Goal: Transaction & Acquisition: Purchase product/service

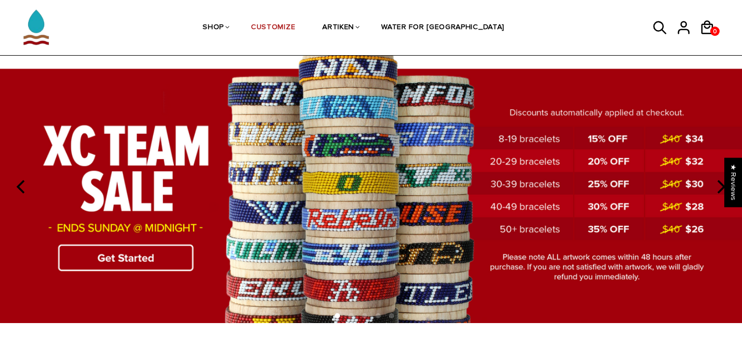
scroll to position [42, 0]
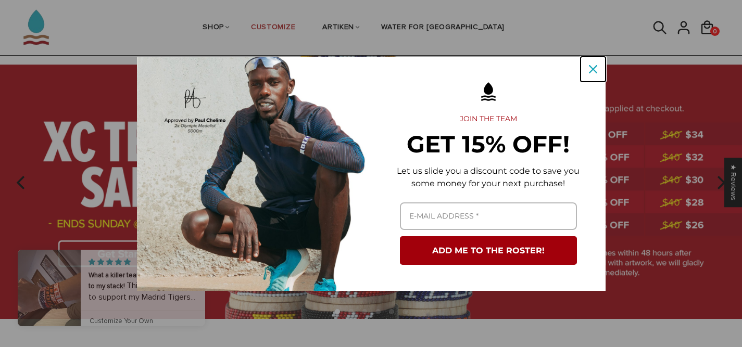
click at [591, 71] on icon "close icon" at bounding box center [593, 69] width 8 height 8
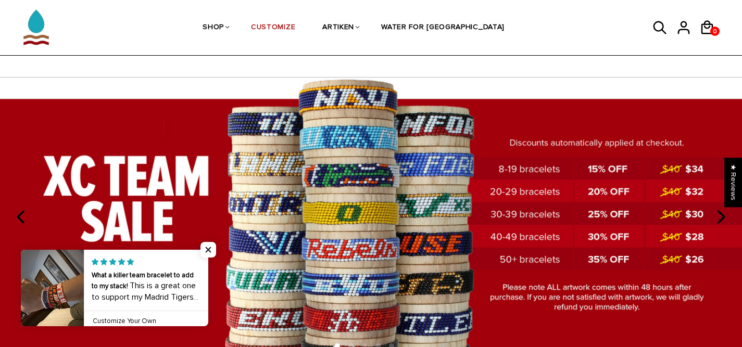
scroll to position [0, 0]
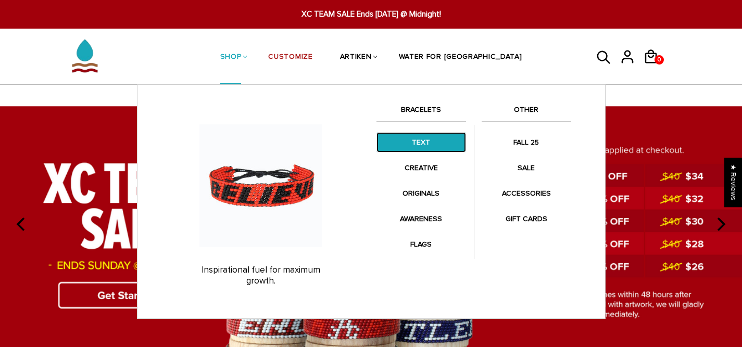
click at [437, 149] on link "TEXT" at bounding box center [421, 142] width 90 height 20
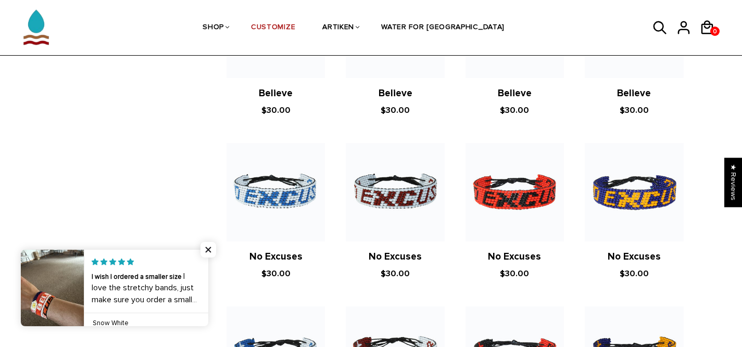
scroll to position [469, 0]
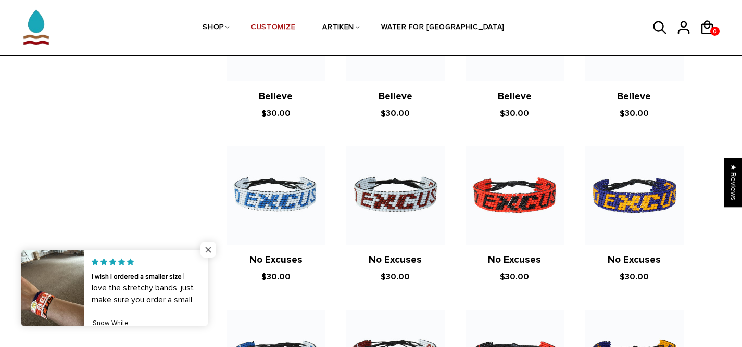
click at [206, 246] on span "Close popup widget" at bounding box center [208, 250] width 16 height 16
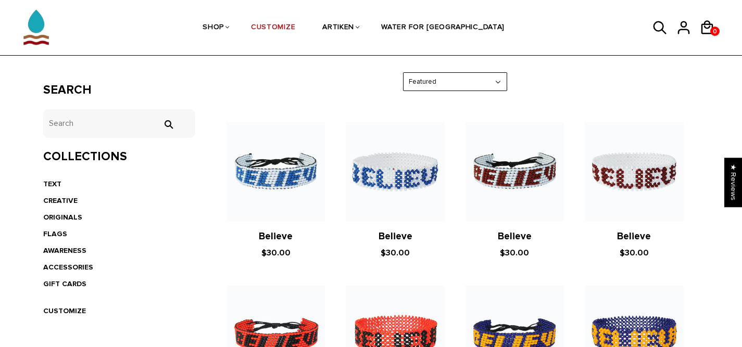
scroll to position [167, 0]
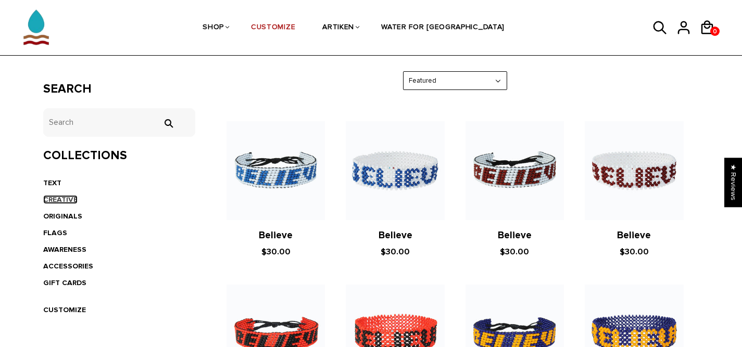
click at [55, 199] on link "CREATIVE" at bounding box center [60, 199] width 34 height 9
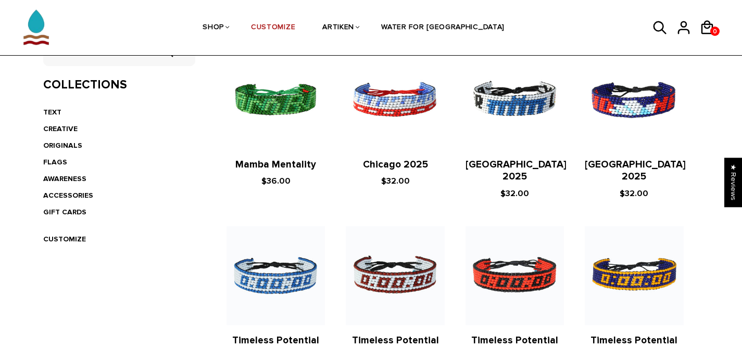
scroll to position [236, 0]
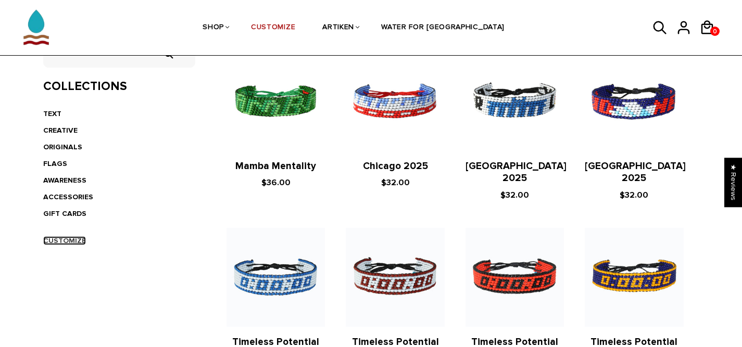
click at [68, 242] on link "CUSTOMIZE" at bounding box center [64, 240] width 43 height 9
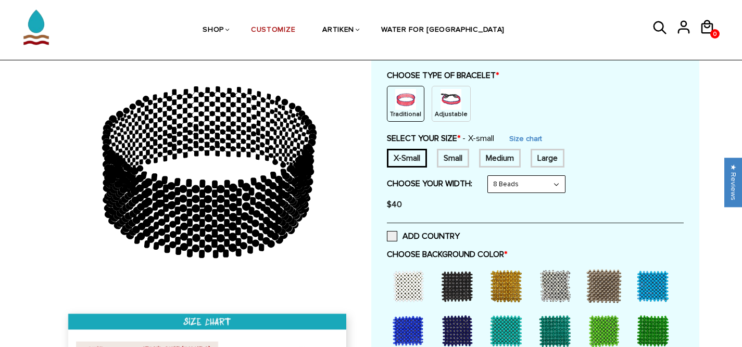
scroll to position [111, 0]
click at [500, 158] on div "Medium" at bounding box center [500, 158] width 42 height 19
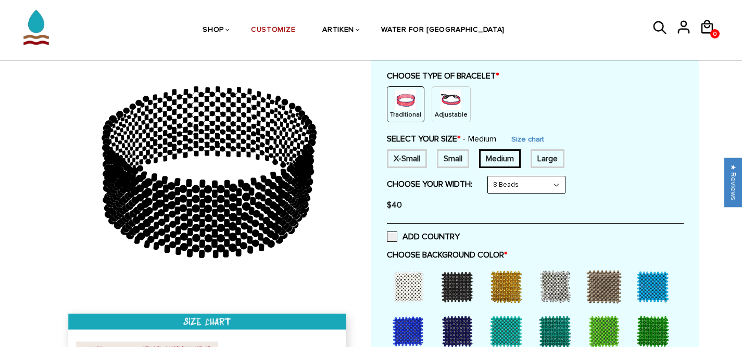
click at [558, 185] on select "8 Beads 6 Beads 10 Beads" at bounding box center [526, 185] width 77 height 17
click at [551, 183] on select "8 Beads 6 Beads 10 Beads" at bounding box center [526, 185] width 77 height 17
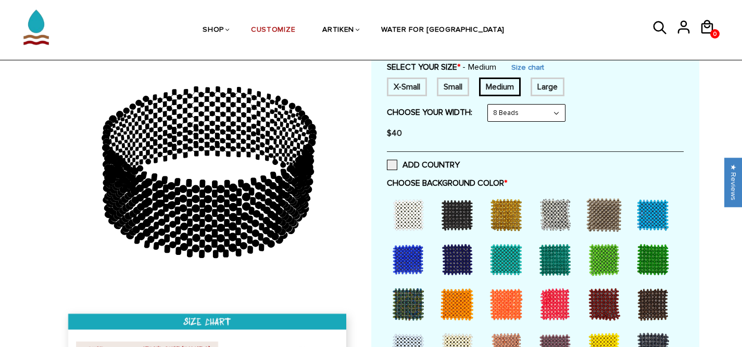
scroll to position [185, 0]
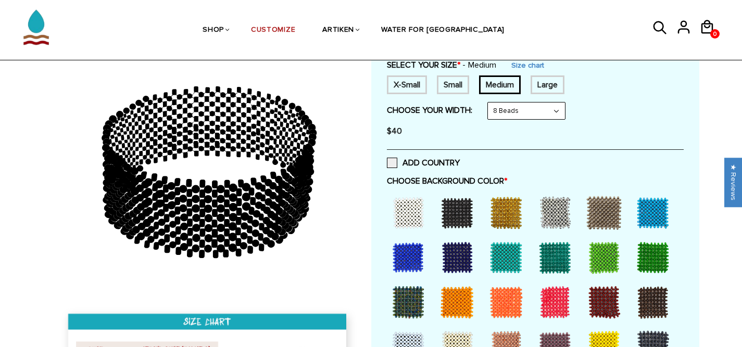
click at [451, 211] on div at bounding box center [457, 213] width 42 height 42
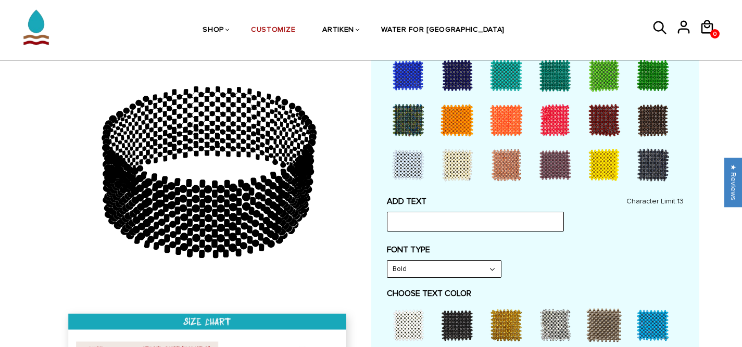
scroll to position [370, 0]
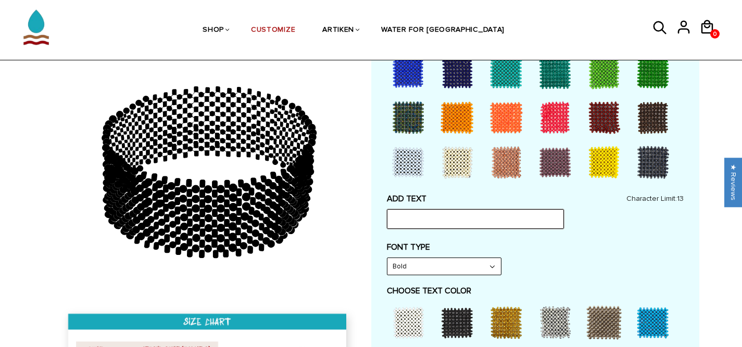
click at [447, 221] on input "text" at bounding box center [475, 219] width 177 height 20
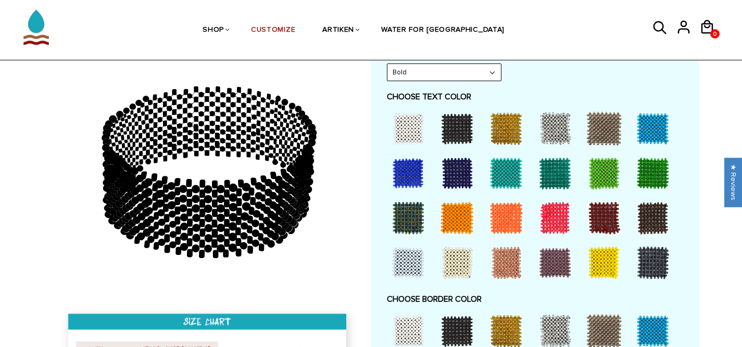
scroll to position [565, 0]
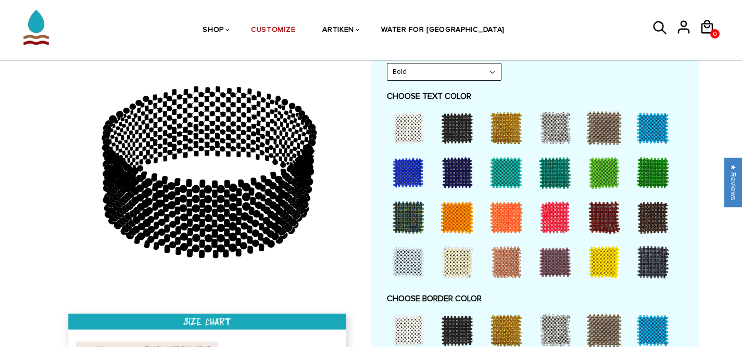
type input "Jesus Saves"
click at [403, 128] on div at bounding box center [408, 128] width 42 height 42
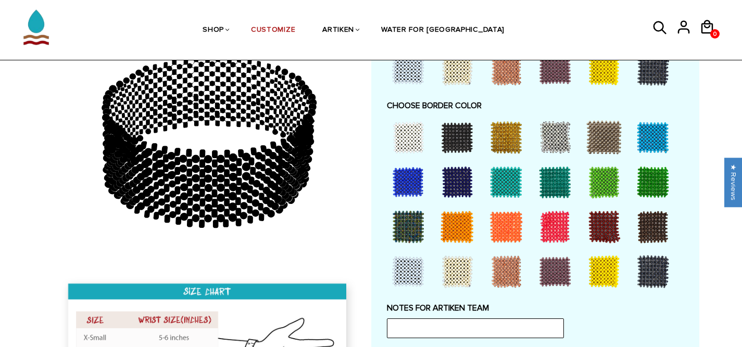
scroll to position [765, 0]
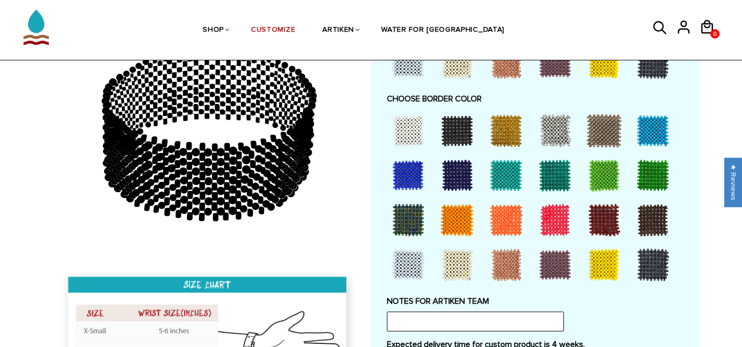
click at [594, 227] on div at bounding box center [604, 220] width 42 height 42
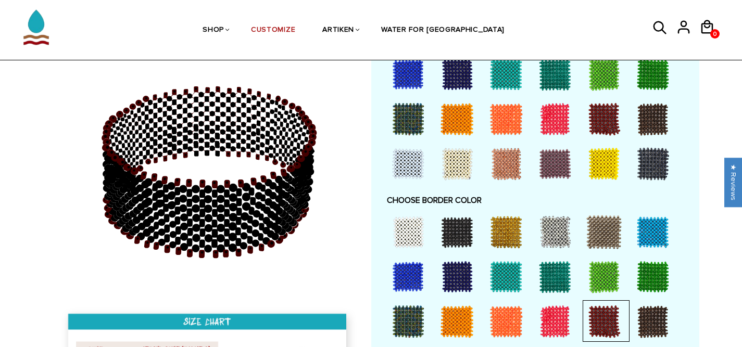
scroll to position [658, 0]
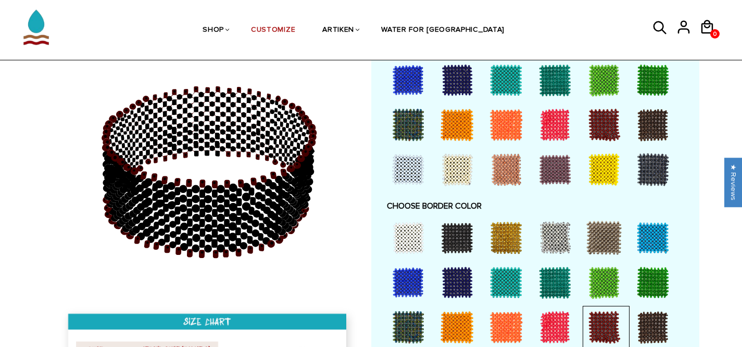
drag, startPoint x: 186, startPoint y: 240, endPoint x: 242, endPoint y: 240, distance: 55.7
click at [242, 240] on icon at bounding box center [208, 172] width 299 height 260
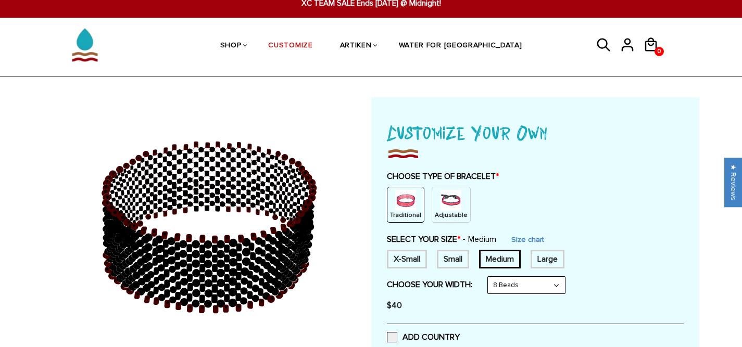
scroll to position [0, 0]
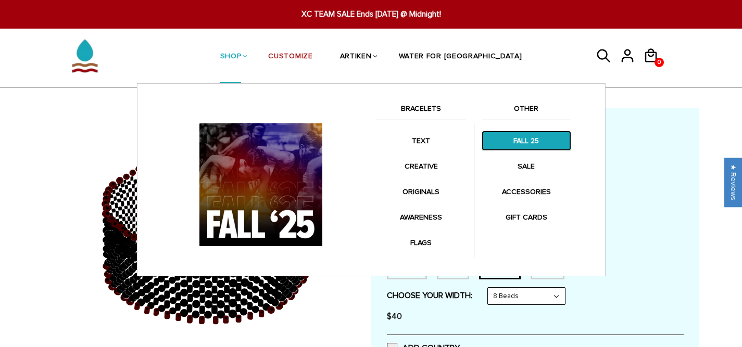
click at [511, 136] on link "FALL 25" at bounding box center [527, 141] width 90 height 20
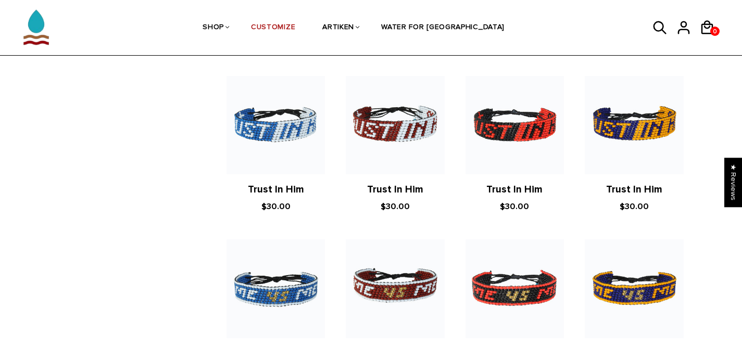
scroll to position [1197, 0]
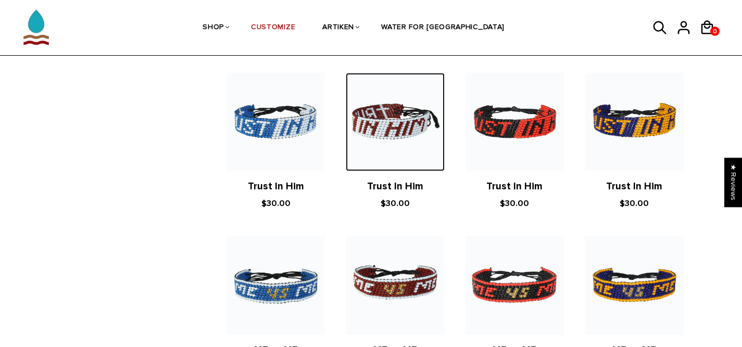
click at [365, 163] on img at bounding box center [395, 122] width 98 height 98
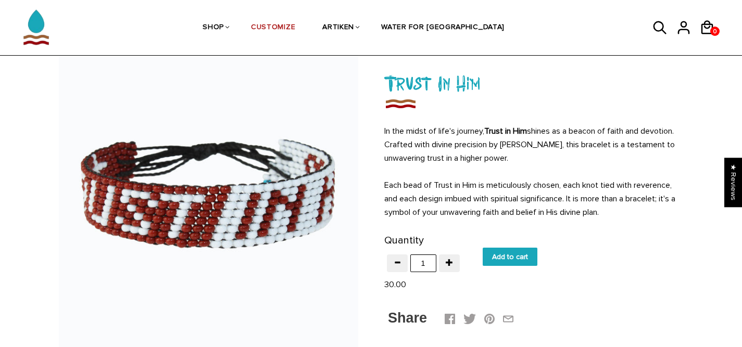
scroll to position [59, 0]
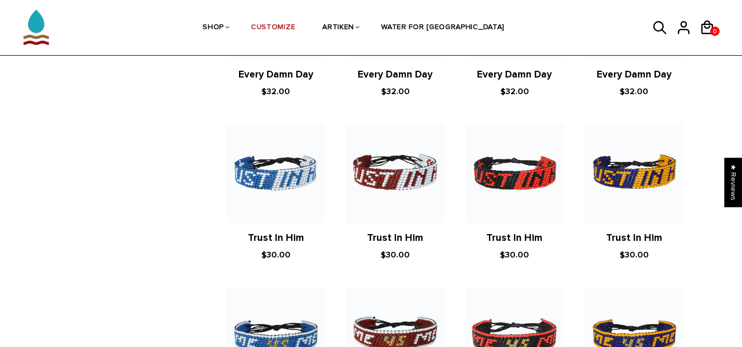
scroll to position [1149, 0]
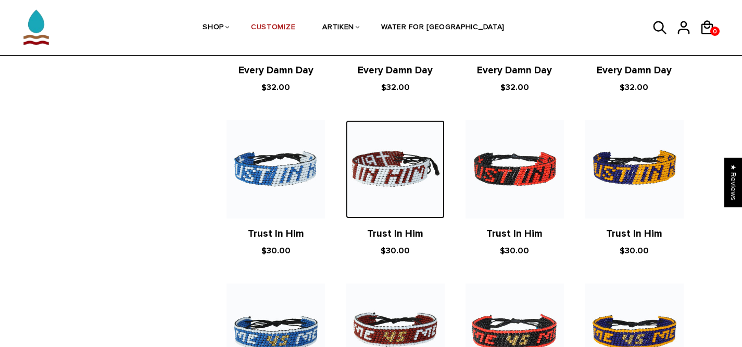
click at [382, 184] on img at bounding box center [395, 169] width 98 height 98
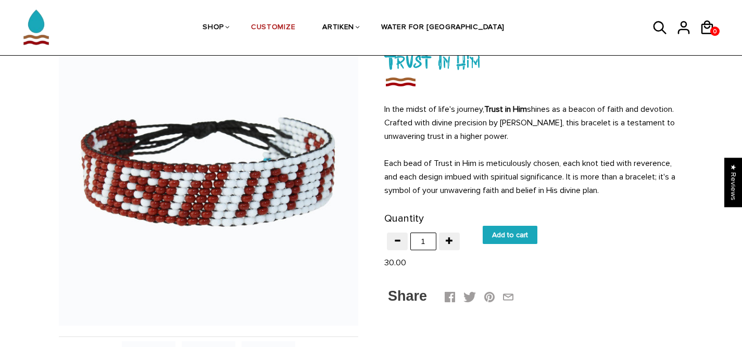
scroll to position [79, 0]
click at [497, 233] on input "Add to cart" at bounding box center [510, 236] width 55 height 18
type input "Add to cart"
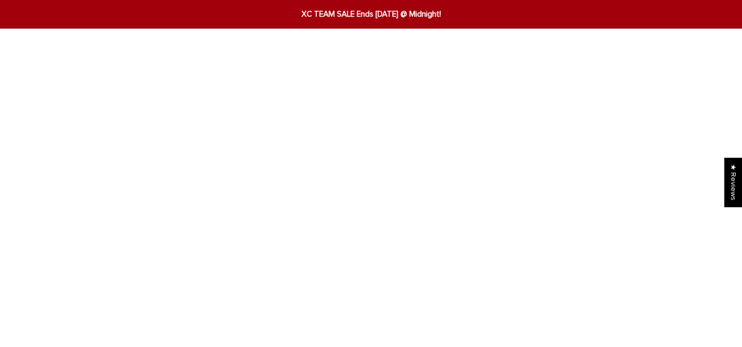
scroll to position [79, 0]
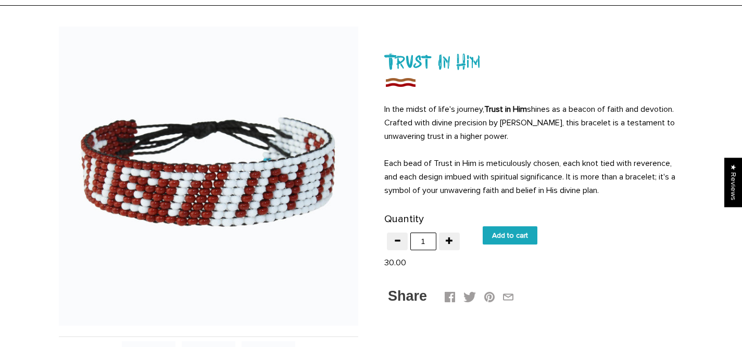
click at [510, 235] on input "Add to cart" at bounding box center [510, 236] width 55 height 18
type input "Add to cart"
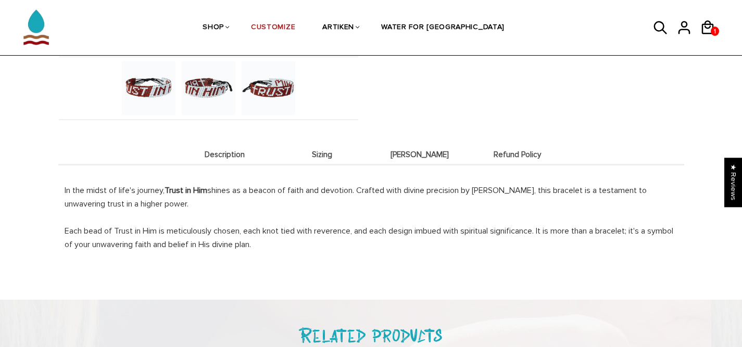
scroll to position [0, 0]
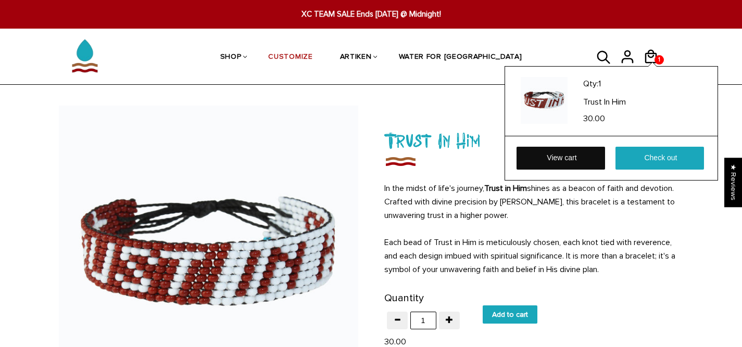
click at [584, 158] on link "View cart" at bounding box center [561, 158] width 89 height 23
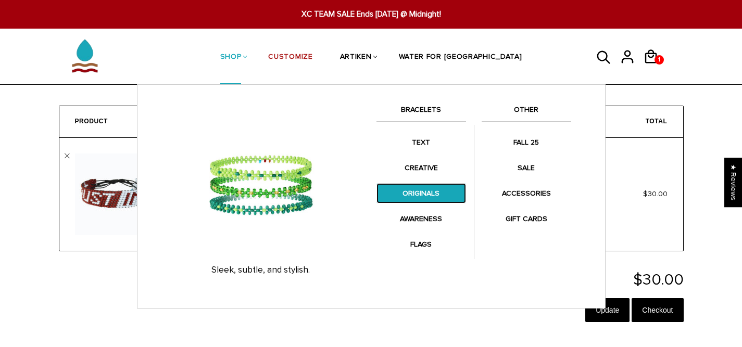
click at [438, 192] on link "ORIGINALS" at bounding box center [421, 193] width 90 height 20
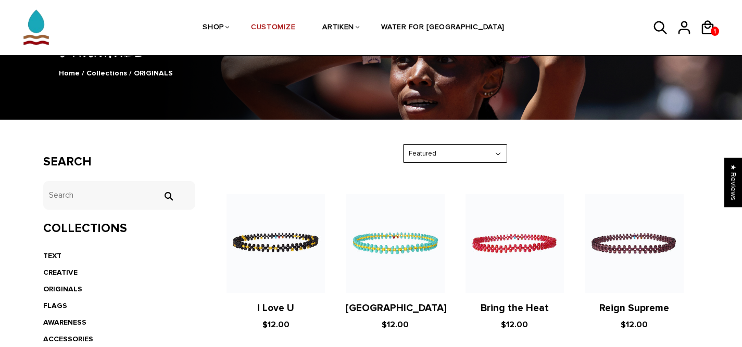
scroll to position [92, 0]
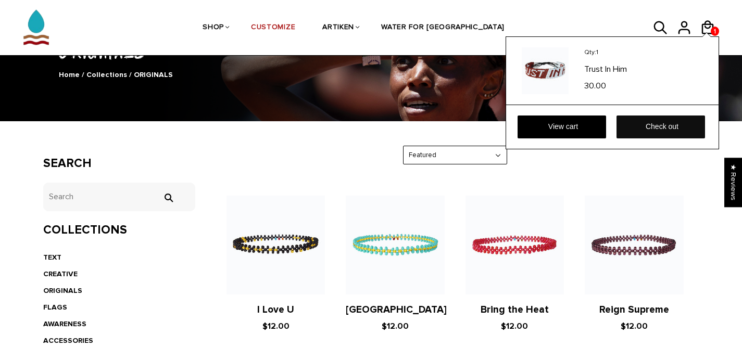
click at [650, 131] on link "Check out" at bounding box center [661, 127] width 89 height 23
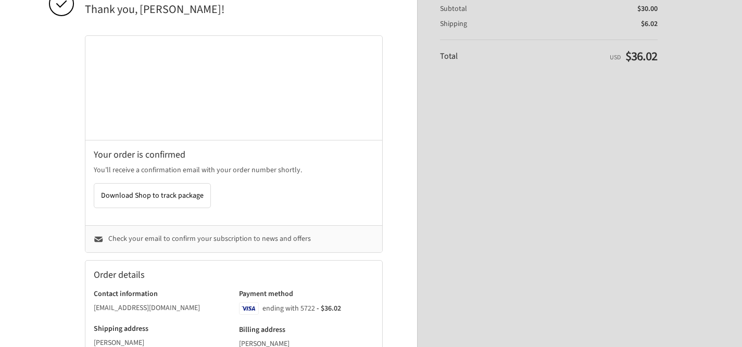
scroll to position [299, 0]
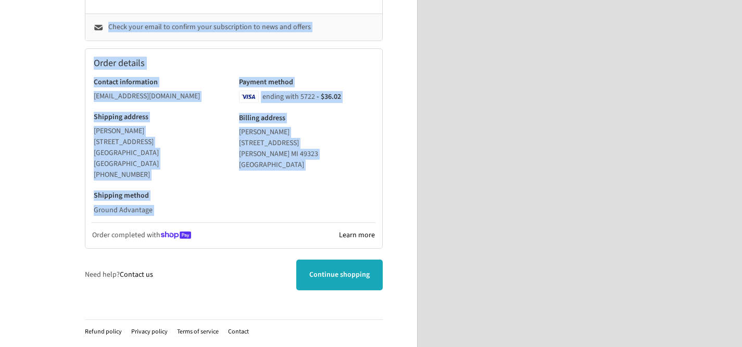
drag, startPoint x: 55, startPoint y: 237, endPoint x: 404, endPoint y: 134, distance: 363.3
click at [396, 139] on div "Thank you for your purchase! Confirmation #MJJR653GC Thank you, [PERSON_NAME]! …" at bounding box center [370, 24] width 647 height 646
click at [531, 157] on aside "Thank you for your purchase! Order summary Shopping cart Product image Descript…" at bounding box center [537, 24] width 241 height 646
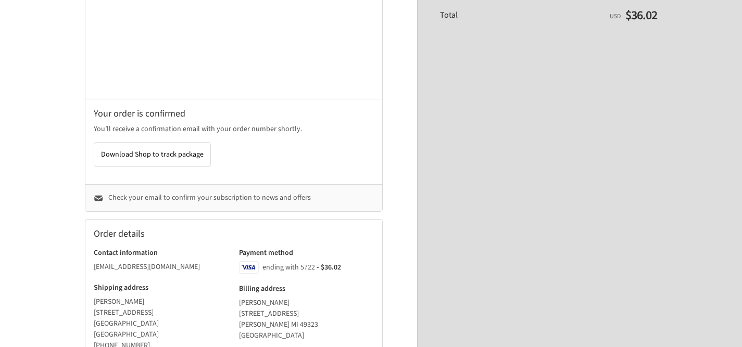
scroll to position [0, 0]
